Goal: Task Accomplishment & Management: Manage account settings

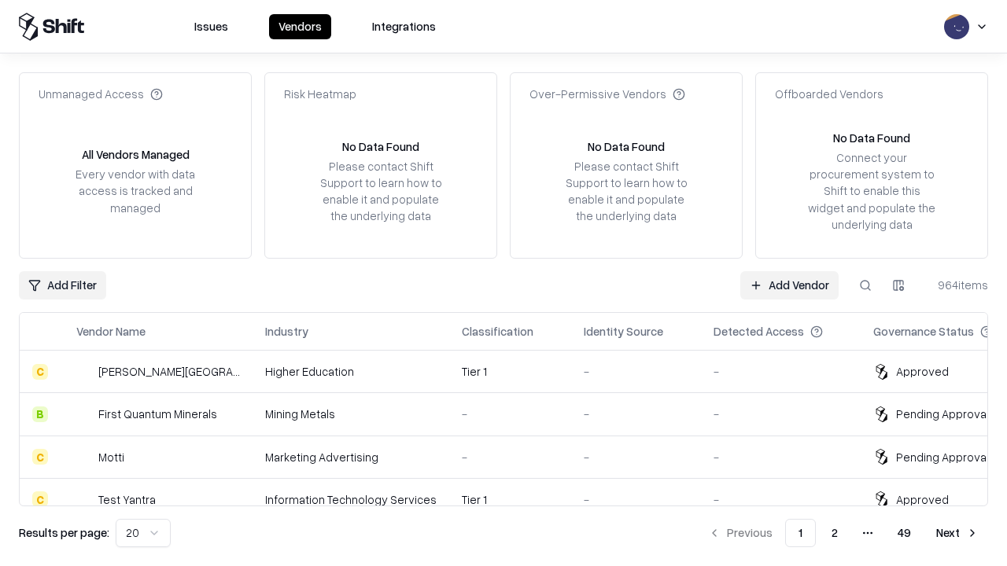
click at [789, 285] on link "Add Vendor" at bounding box center [789, 285] width 98 height 28
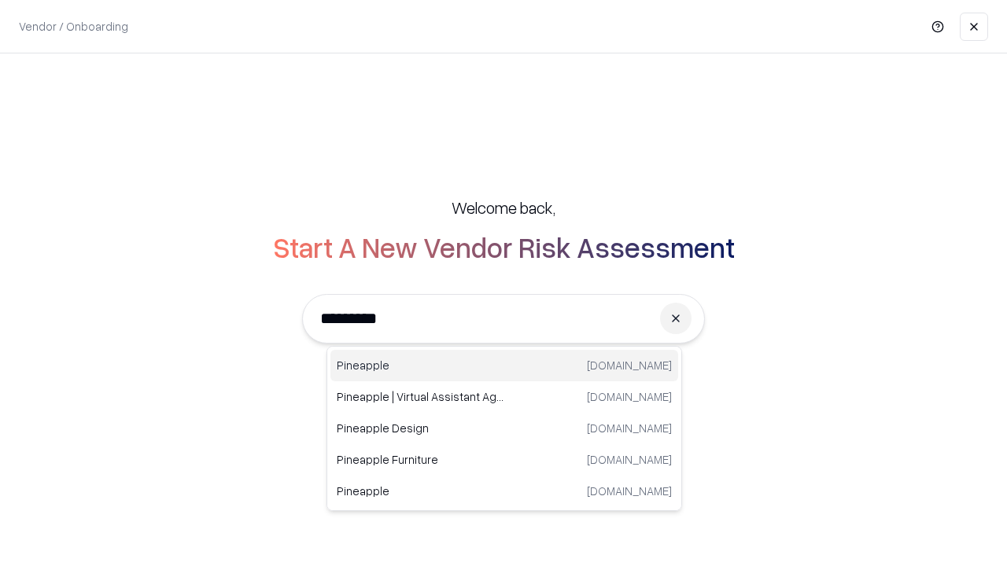
click at [504, 366] on div "Pineapple pineappleenergy.com" at bounding box center [504, 365] width 348 height 31
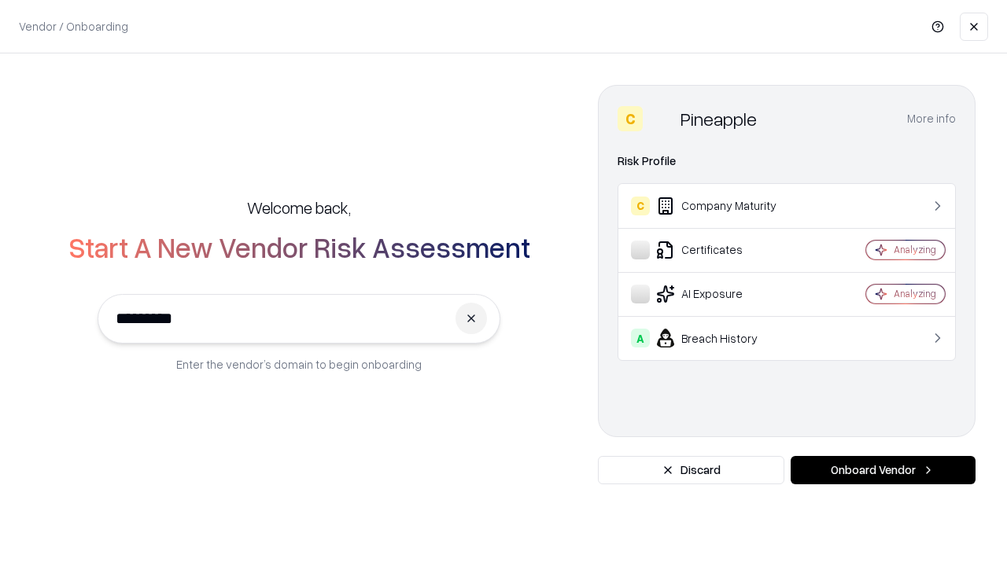
type input "*********"
click at [883, 470] on button "Onboard Vendor" at bounding box center [883, 470] width 185 height 28
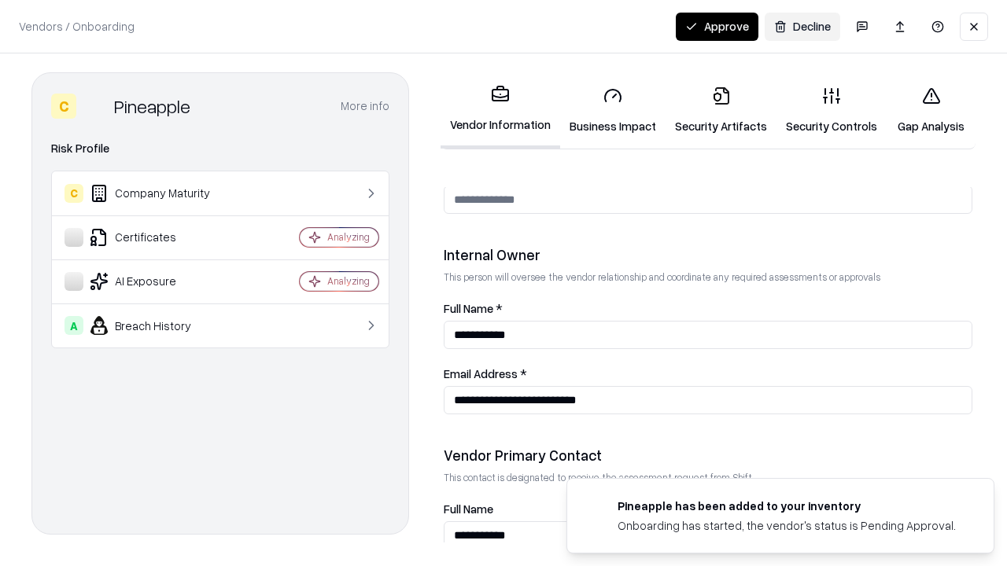
scroll to position [815, 0]
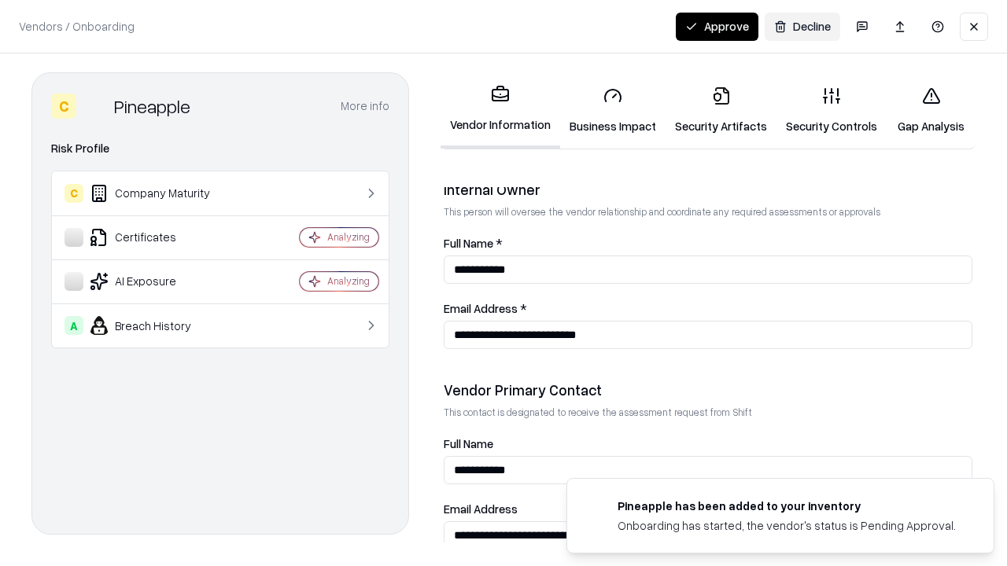
click at [613, 110] on link "Business Impact" at bounding box center [612, 110] width 105 height 73
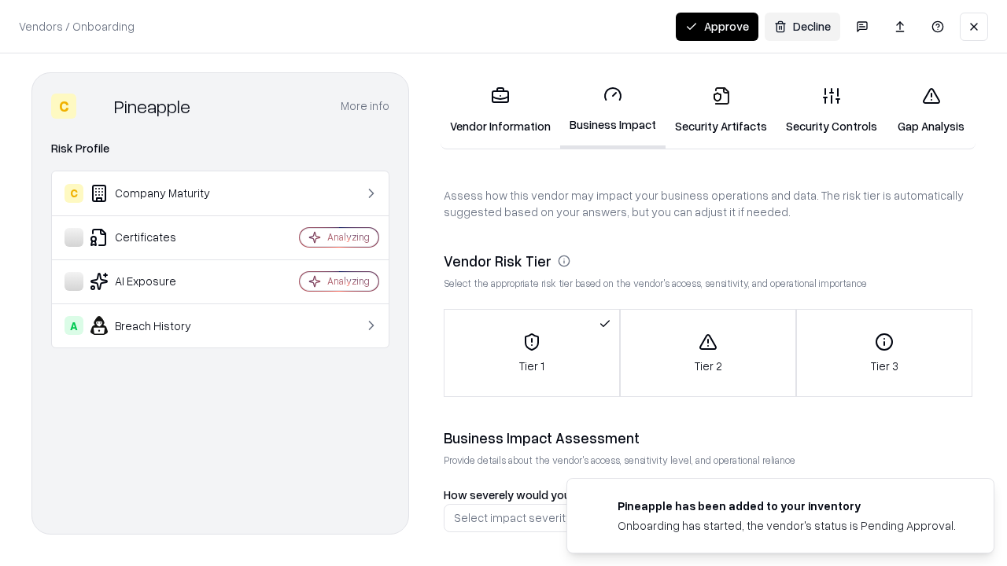
click at [721, 110] on link "Security Artifacts" at bounding box center [721, 110] width 111 height 73
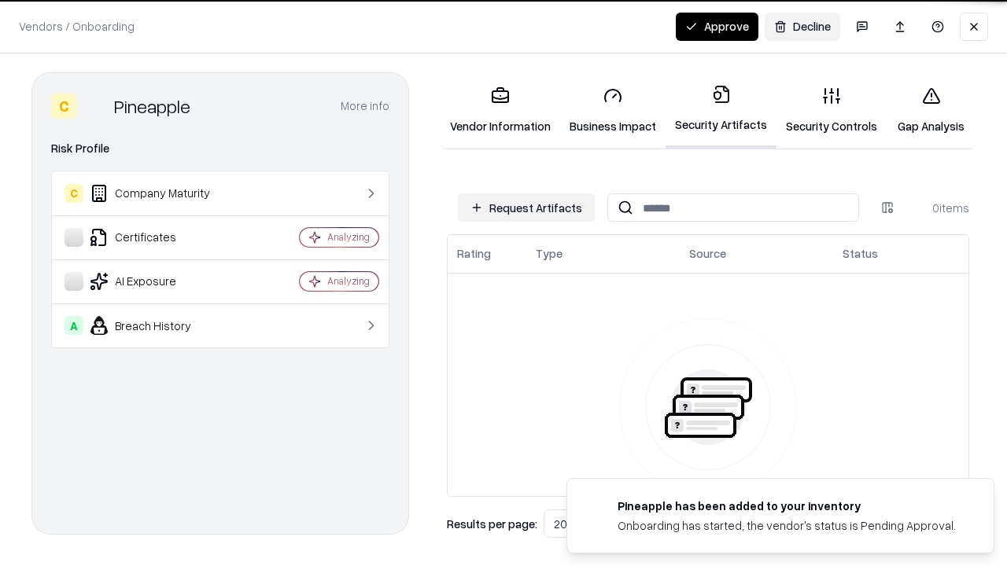
click at [526, 208] on button "Request Artifacts" at bounding box center [526, 208] width 137 height 28
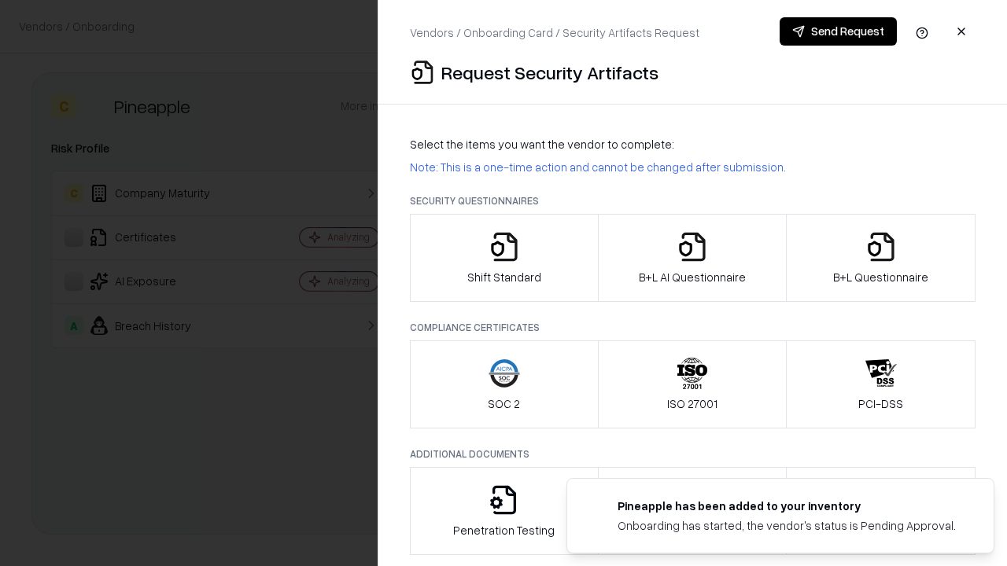
click at [504, 258] on icon "button" at bounding box center [504, 246] width 31 height 31
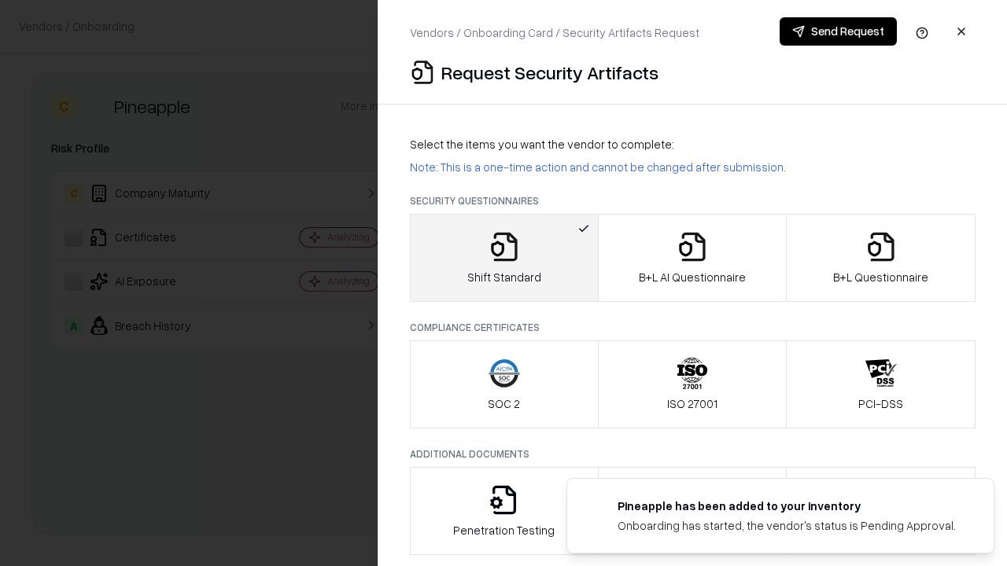
click at [838, 31] on button "Send Request" at bounding box center [838, 31] width 117 height 28
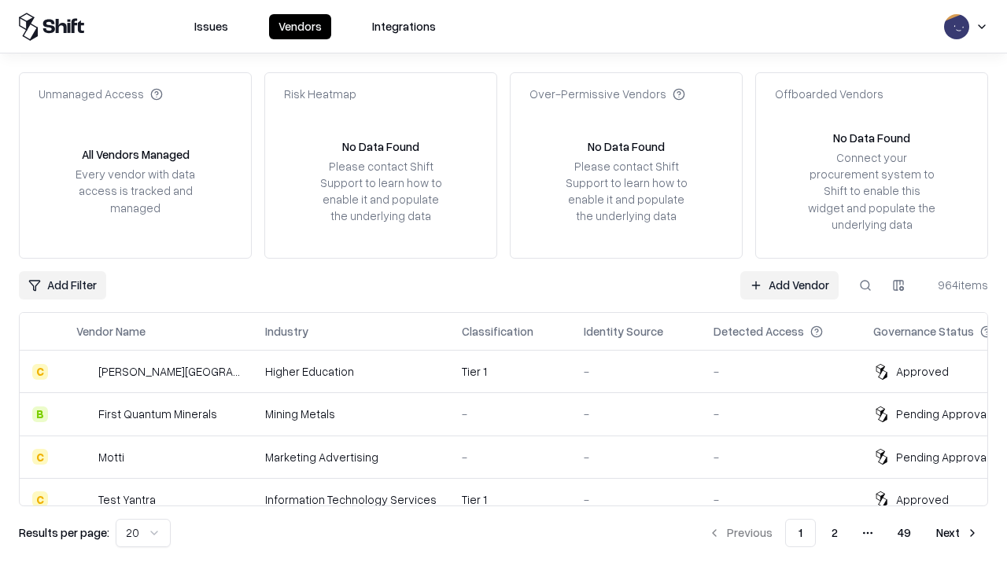
click at [865, 285] on button at bounding box center [865, 285] width 28 height 28
type input "*********"
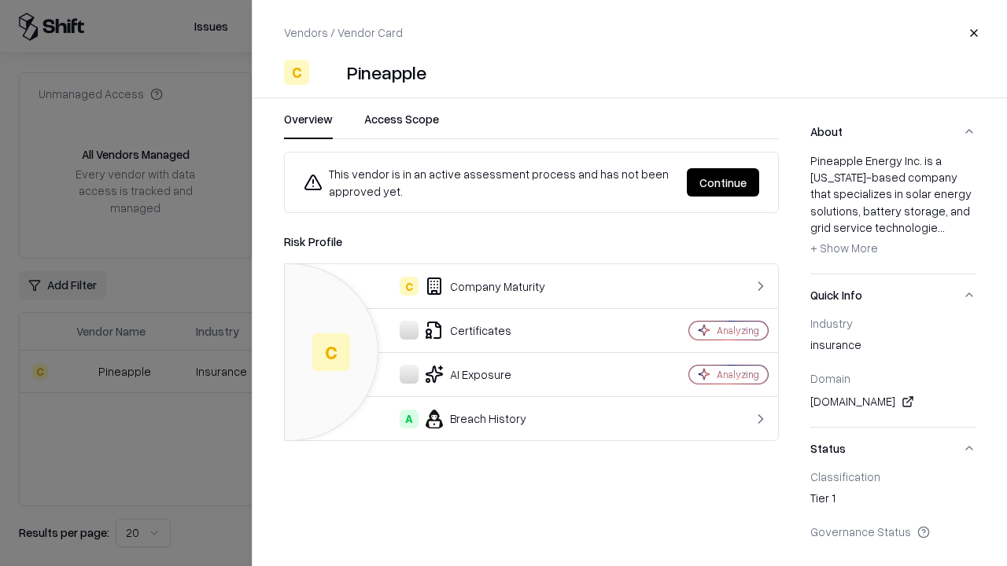
click at [723, 183] on button "Continue" at bounding box center [723, 182] width 72 height 28
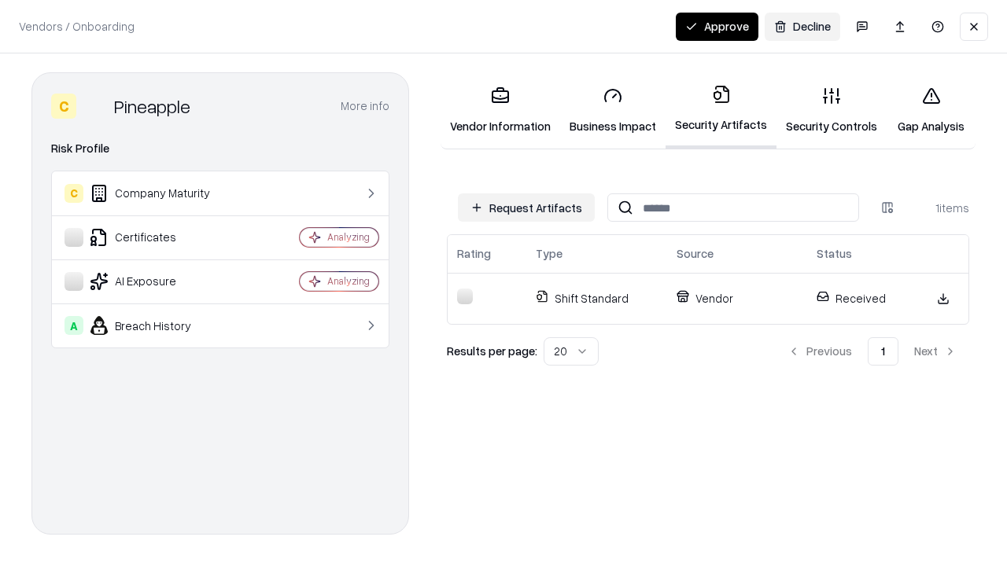
click at [717, 26] on button "Approve" at bounding box center [717, 27] width 83 height 28
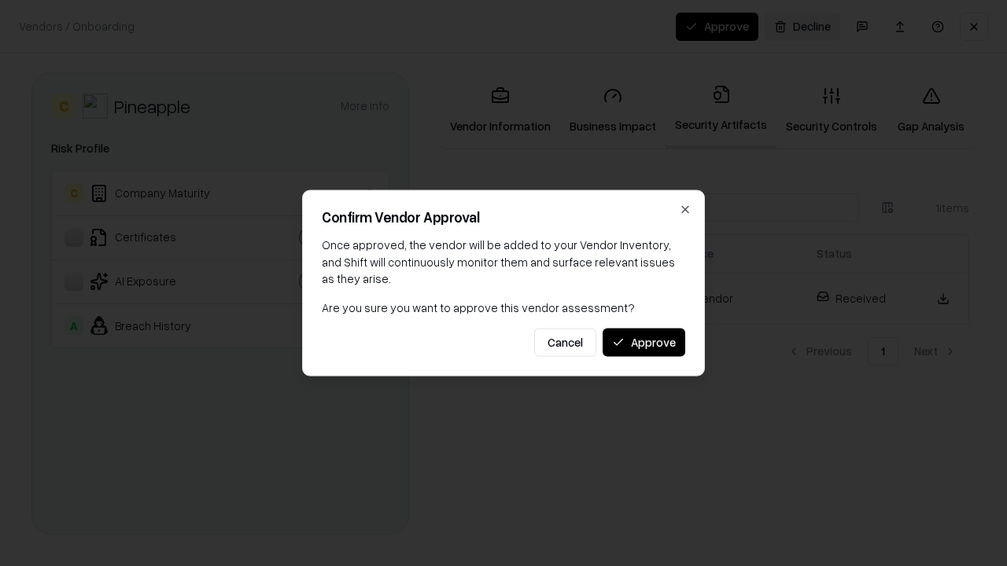
click at [644, 342] on button "Approve" at bounding box center [644, 342] width 83 height 28
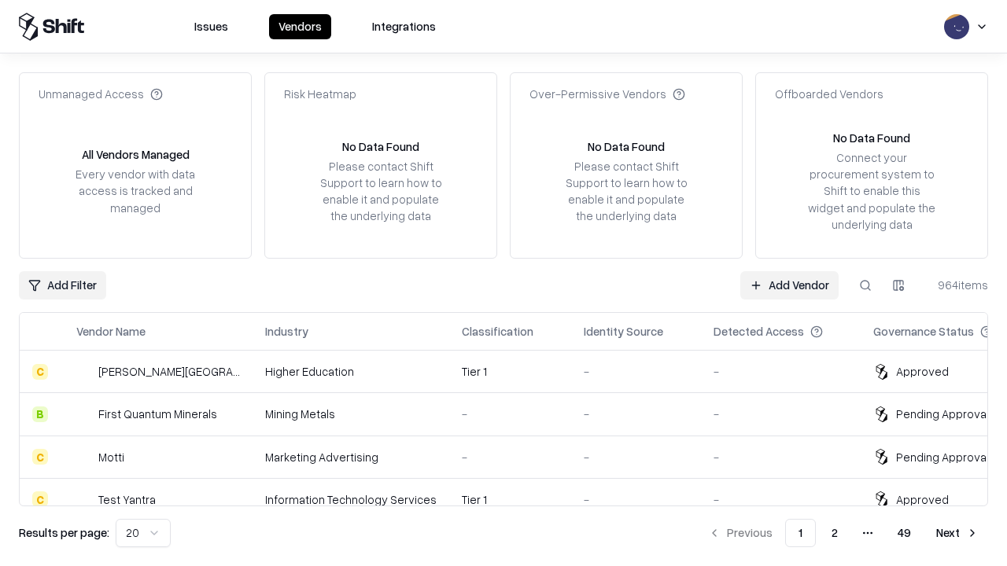
type input "*********"
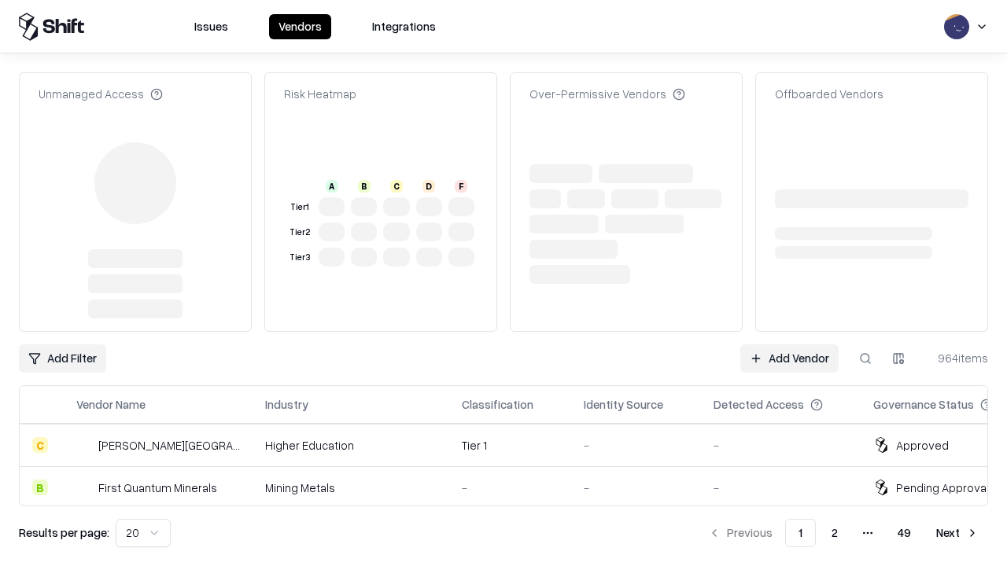
click at [789, 345] on link "Add Vendor" at bounding box center [789, 359] width 98 height 28
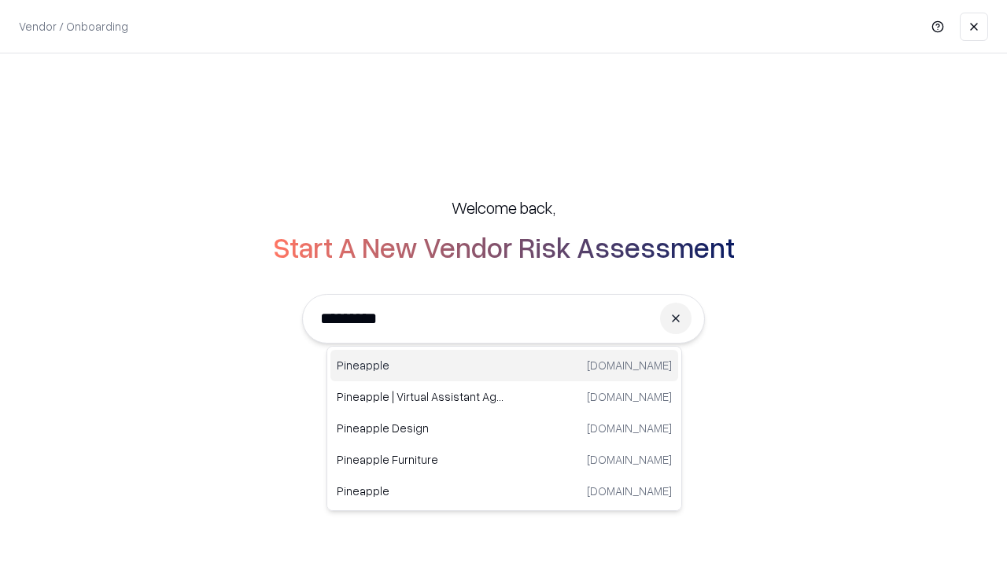
click at [504, 366] on div "Pineapple pineappleenergy.com" at bounding box center [504, 365] width 348 height 31
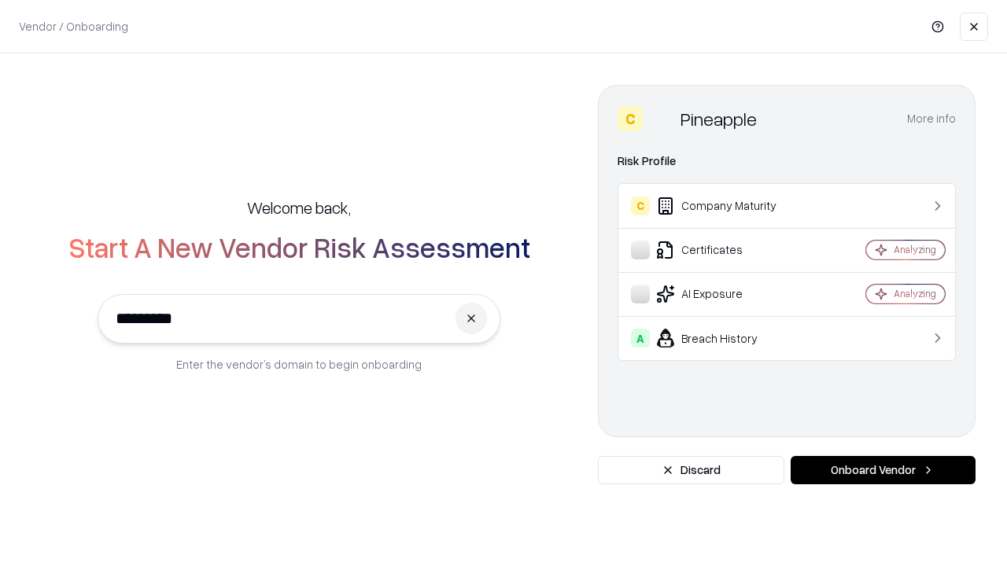
type input "*********"
click at [883, 470] on button "Onboard Vendor" at bounding box center [883, 470] width 185 height 28
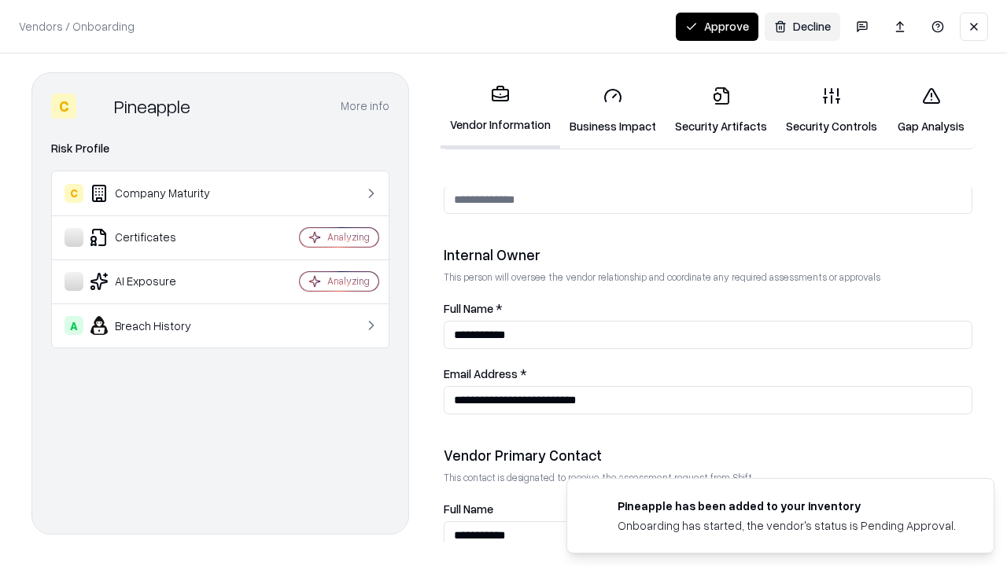
scroll to position [815, 0]
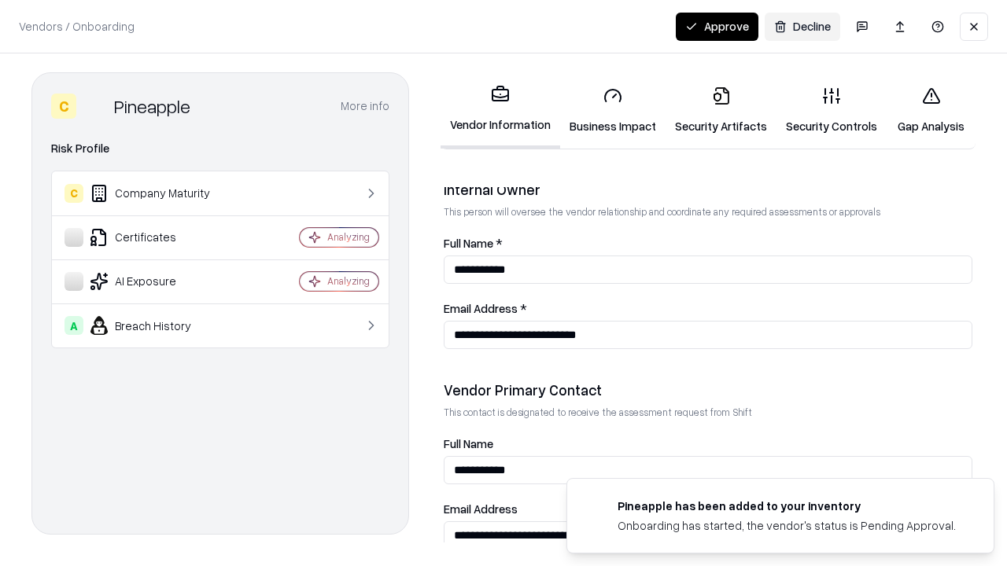
click at [717, 26] on button "Approve" at bounding box center [717, 27] width 83 height 28
